Goal: Task Accomplishment & Management: Manage account settings

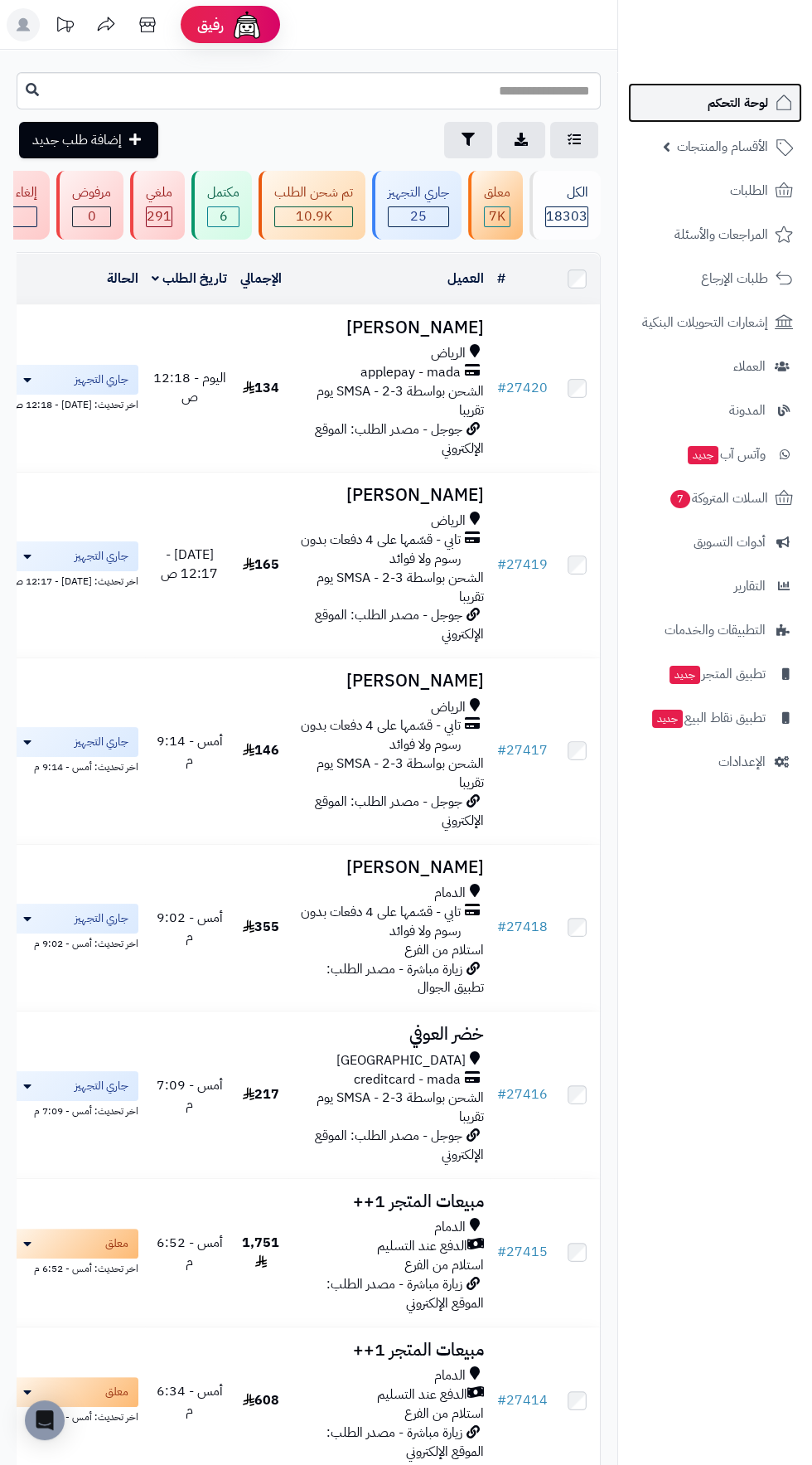
click at [737, 100] on span "لوحة التحكم" at bounding box center [738, 102] width 61 height 23
